Goal: Information Seeking & Learning: Learn about a topic

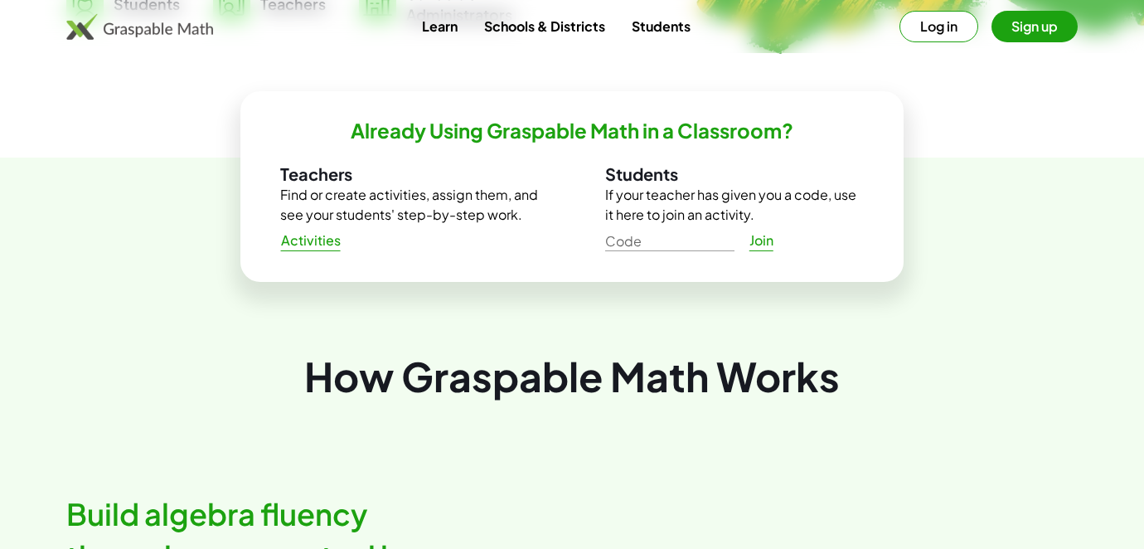
scroll to position [516, 0]
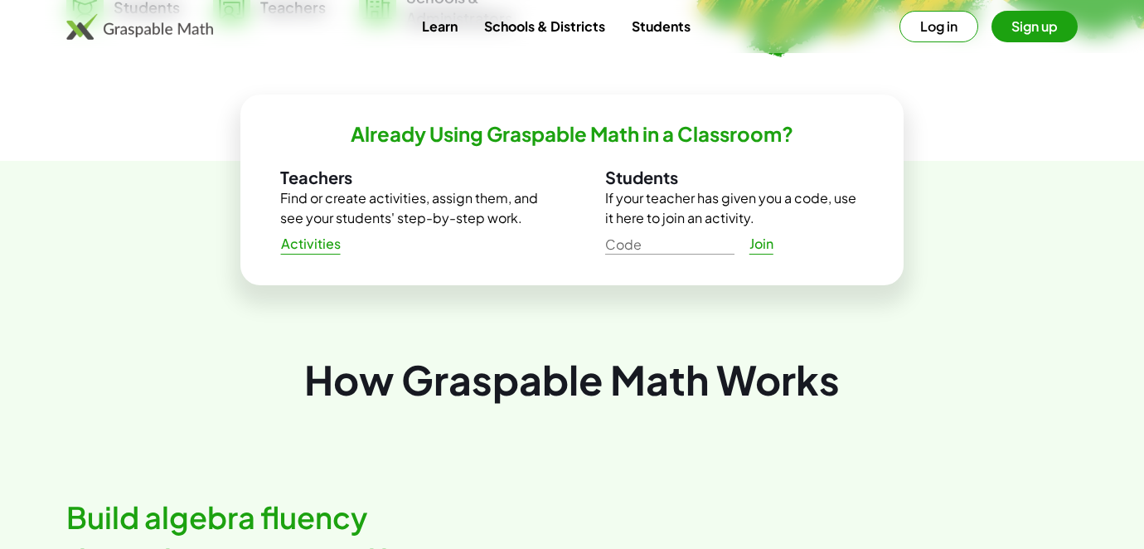
click at [306, 244] on span "Activities" at bounding box center [310, 243] width 60 height 17
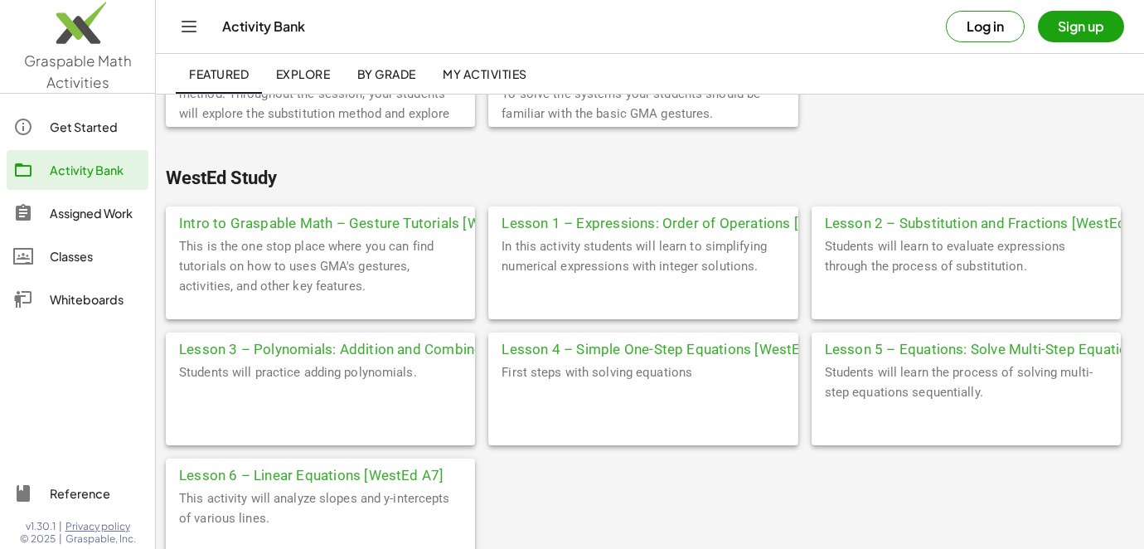
scroll to position [5459, 0]
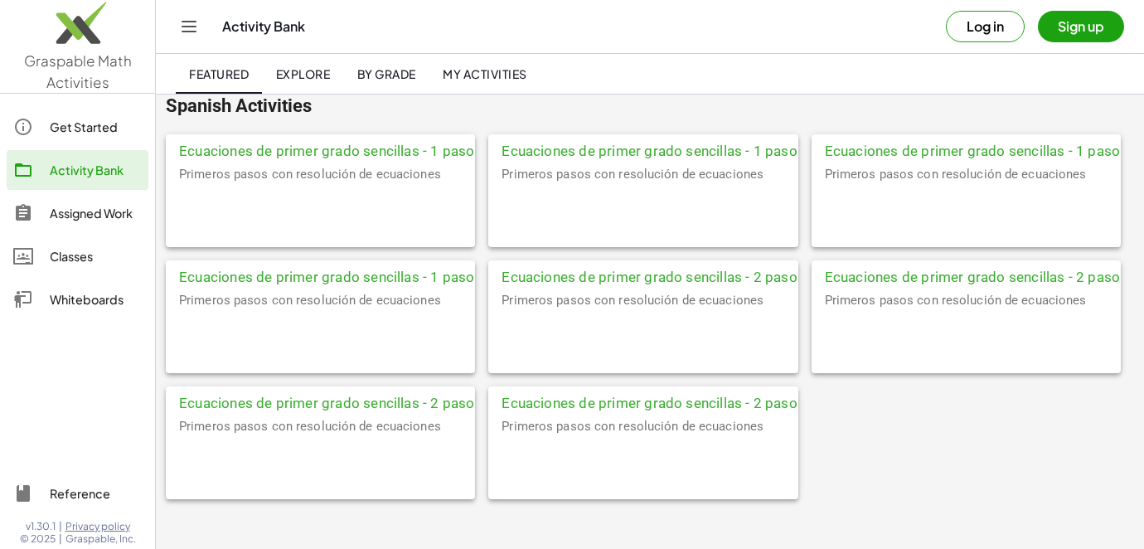
click at [892, 466] on div "Ecuaciones de primer grado sencillas - 1 paso - [PERSON_NAME] (IA) Primeros pas…" at bounding box center [650, 323] width 968 height 378
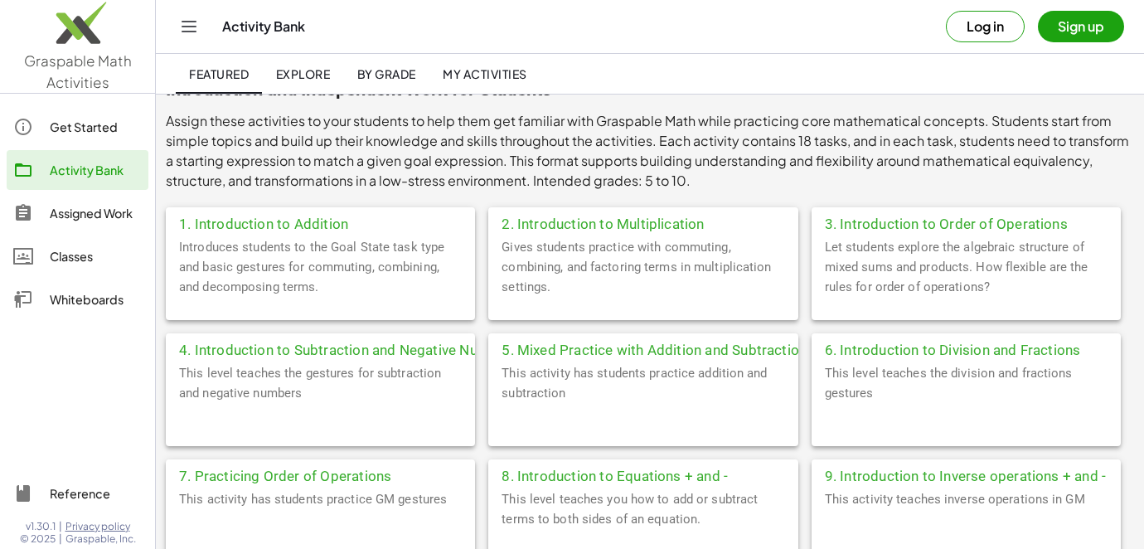
scroll to position [307, 0]
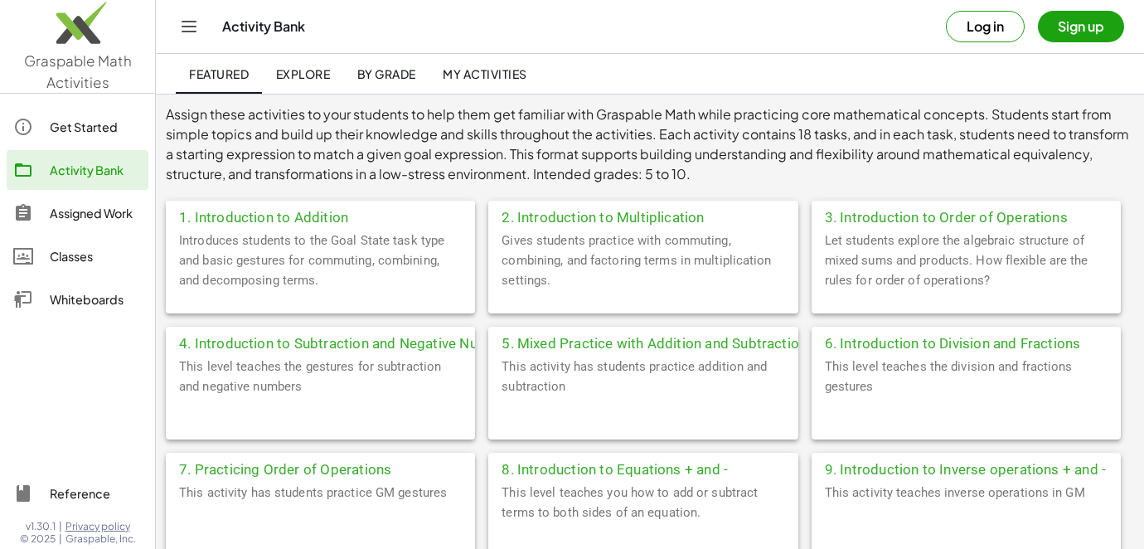
click at [729, 286] on div "Gives students practice with commuting, combining, and factoring terms in multi…" at bounding box center [642, 271] width 309 height 83
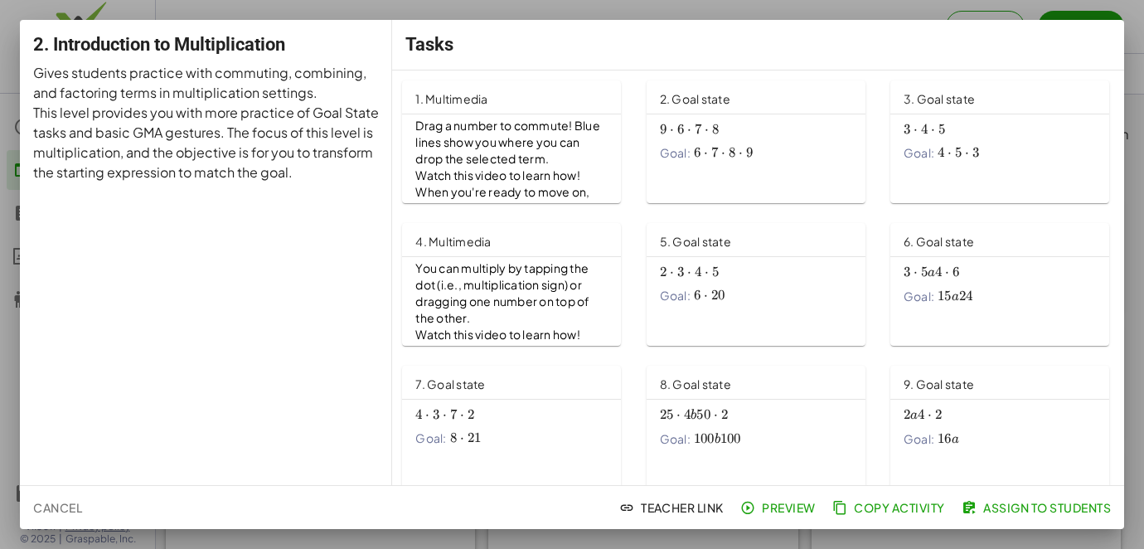
click at [18, 229] on div at bounding box center [572, 274] width 1144 height 549
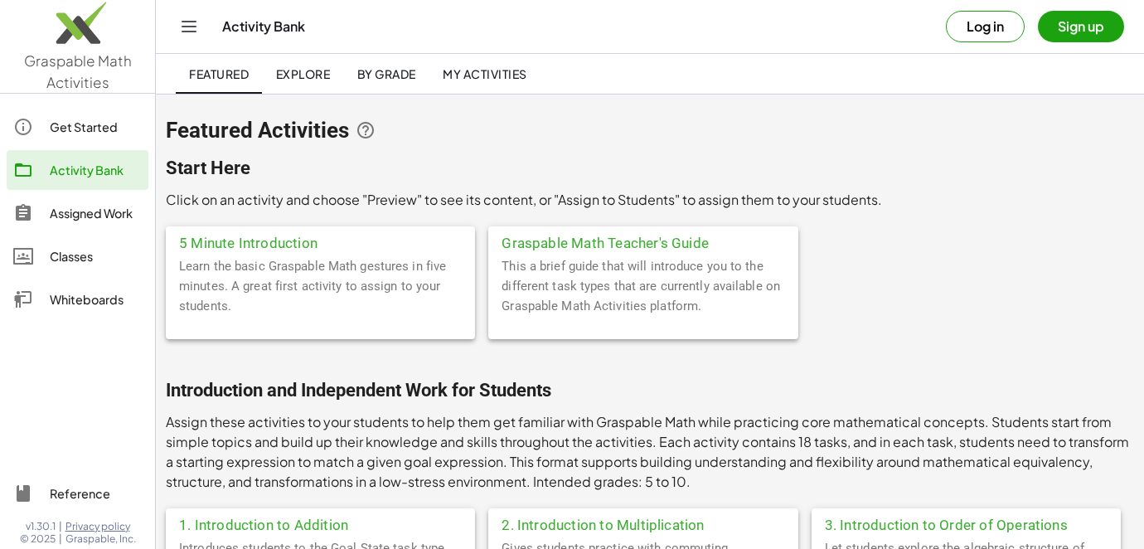
scroll to position [307, 0]
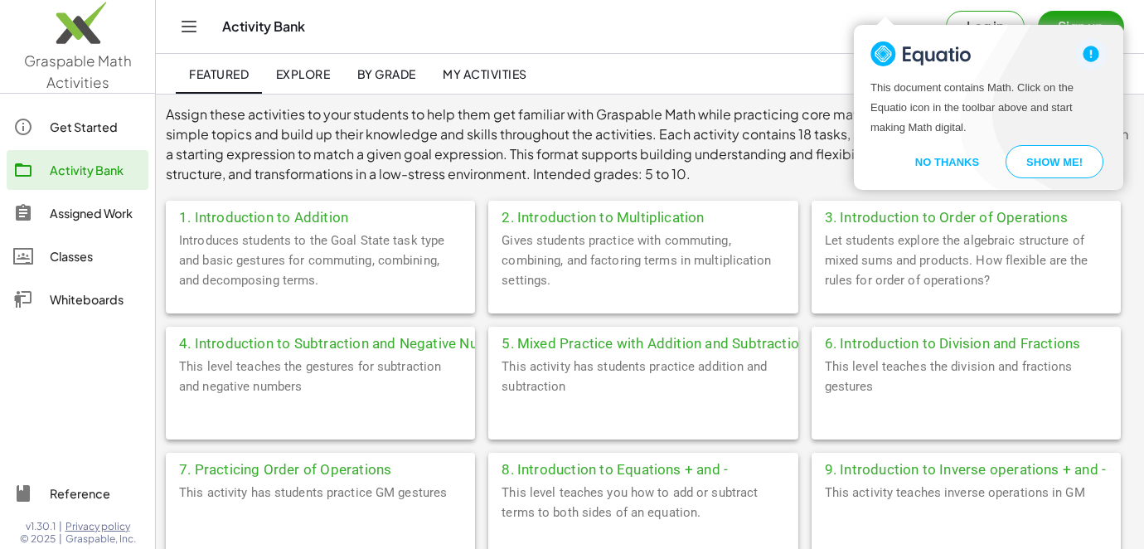
scroll to position [360, 0]
